Goal: Find specific page/section: Find specific page/section

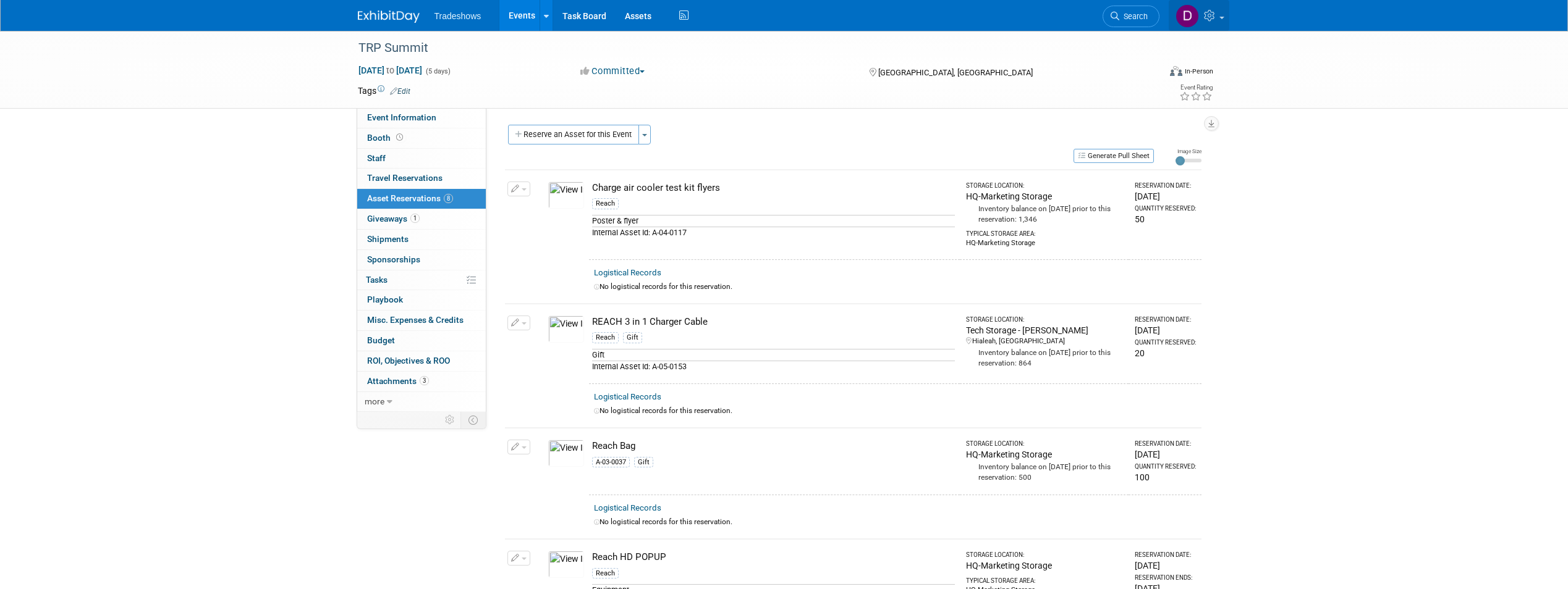
click at [1220, 16] on link at bounding box center [1199, 16] width 60 height 31
click at [1340, 79] on div "TRP Summit [DATE] to [DATE] (5 days) [DATE] to [DATE] Committed Committed Consi…" at bounding box center [784, 70] width 1568 height 78
click at [547, 15] on icon at bounding box center [546, 16] width 5 height 8
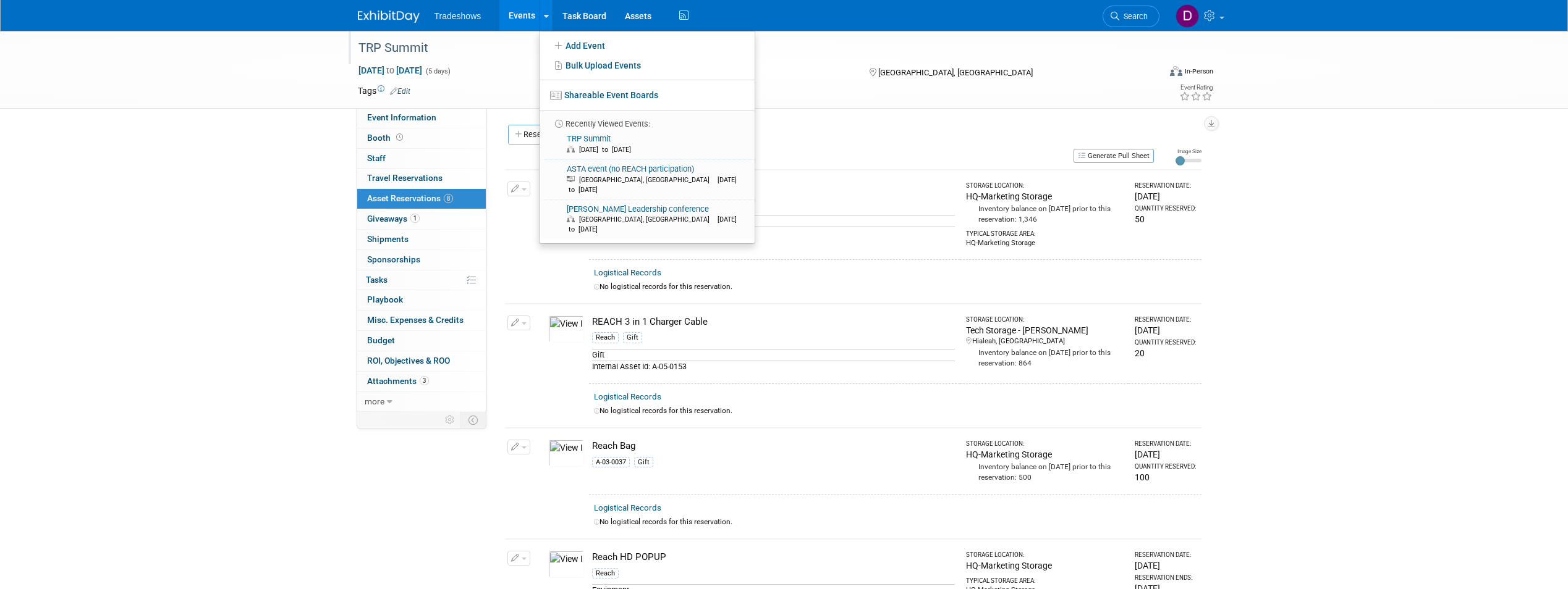
click at [1004, 61] on div "TRP Summit" at bounding box center [750, 48] width 802 height 33
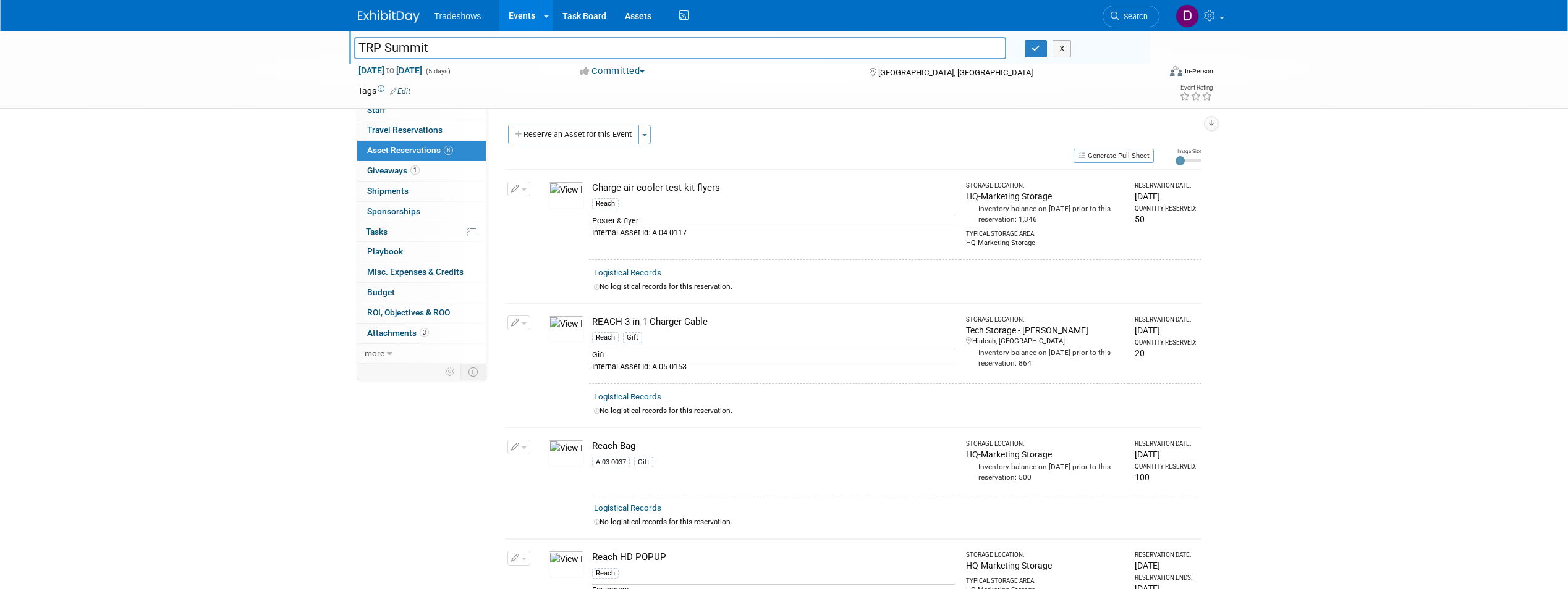
click at [837, 92] on td at bounding box center [739, 91] width 658 height 13
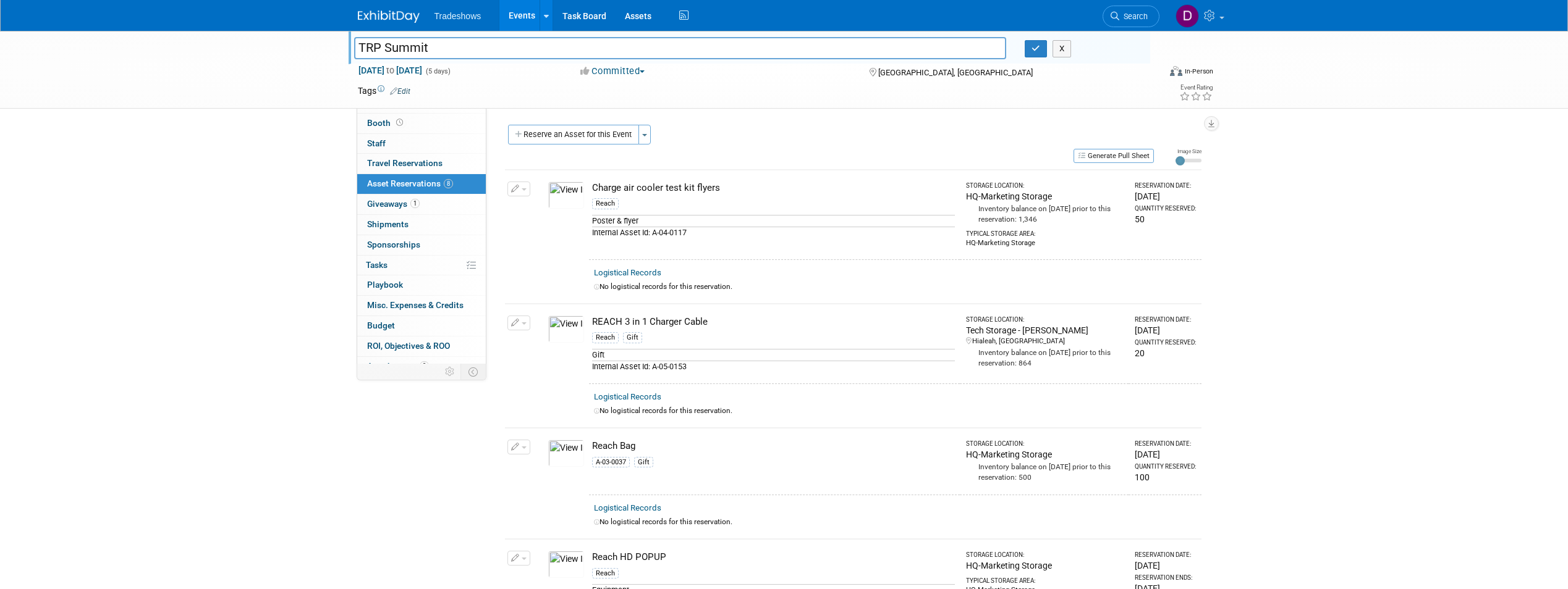
scroll to position [33, 0]
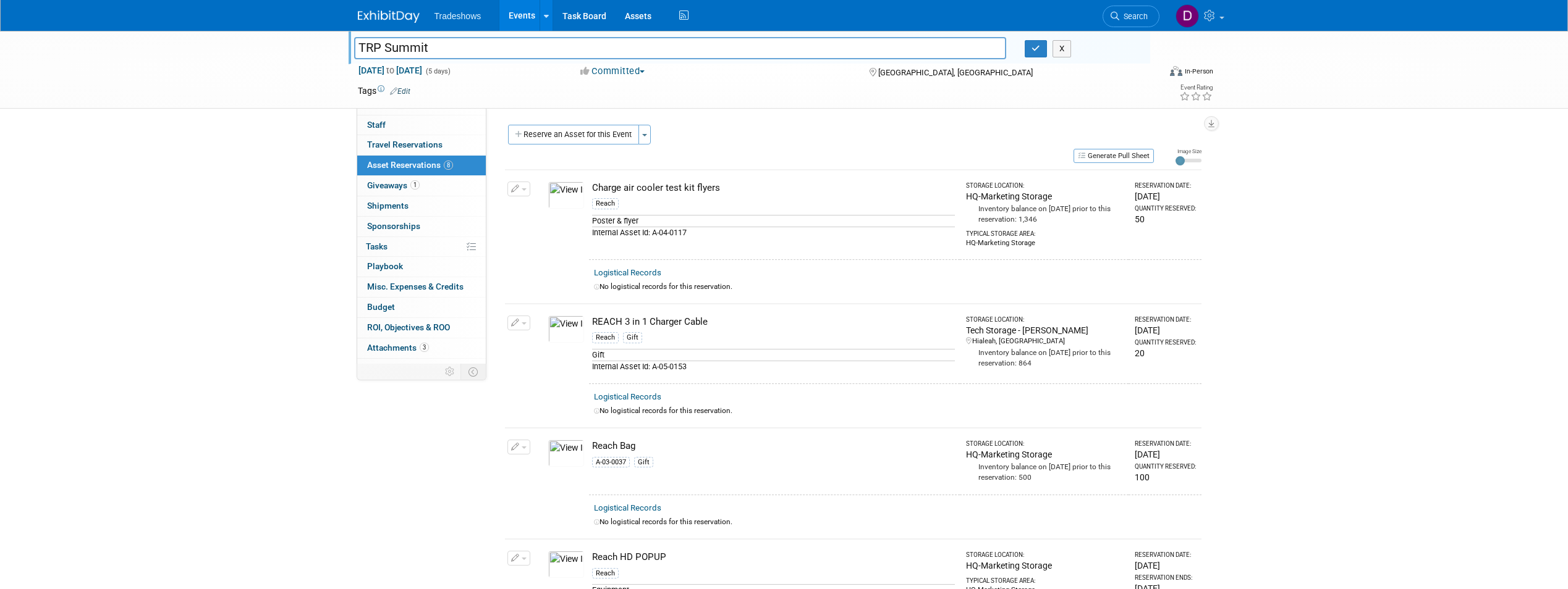
click at [390, 17] on img at bounding box center [389, 16] width 62 height 13
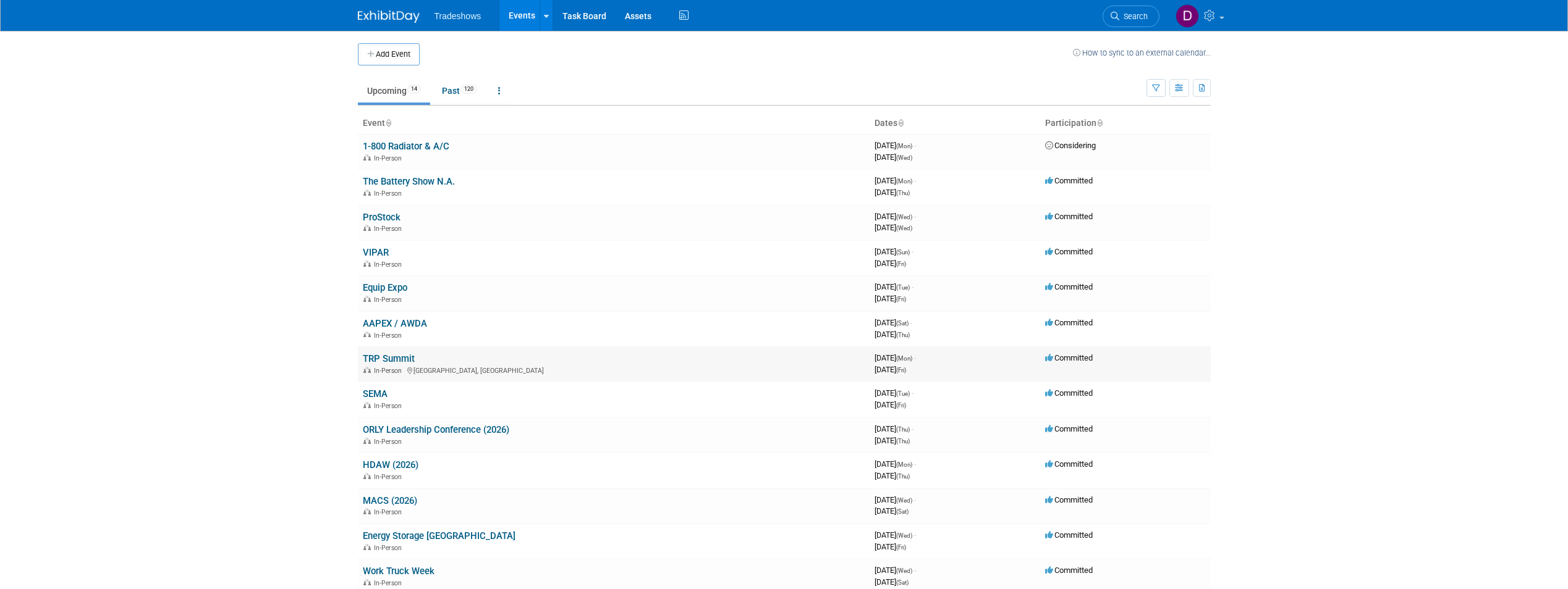
click at [435, 368] on div "In-Person Glendale, AZ" at bounding box center [613, 369] width 502 height 10
drag, startPoint x: 787, startPoint y: 364, endPoint x: 779, endPoint y: 362, distance: 8.2
click at [787, 364] on td "TRP Summit In-Person Glendale, AZ" at bounding box center [613, 364] width 512 height 35
click at [362, 357] on link "TRP Summit" at bounding box center [388, 359] width 52 height 11
